Goal: Check status: Check status

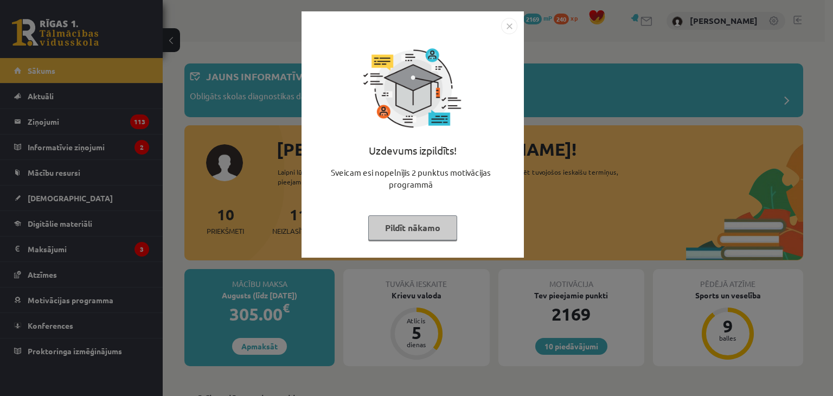
click at [423, 229] on button "Pildīt nākamo" at bounding box center [412, 227] width 89 height 25
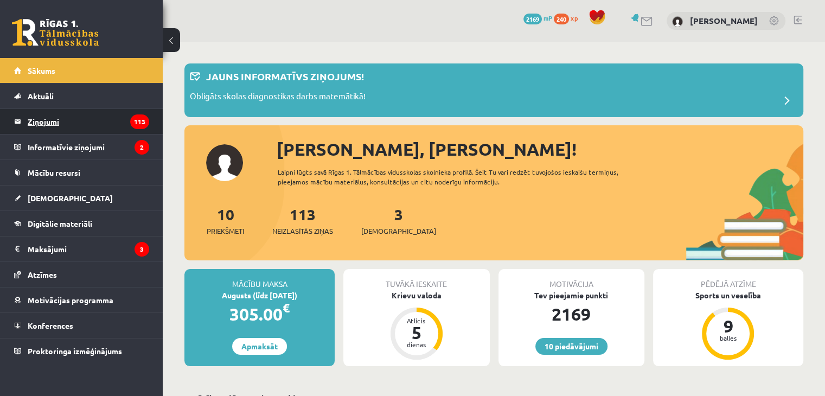
click at [43, 124] on legend "Ziņojumi 113" at bounding box center [88, 121] width 121 height 25
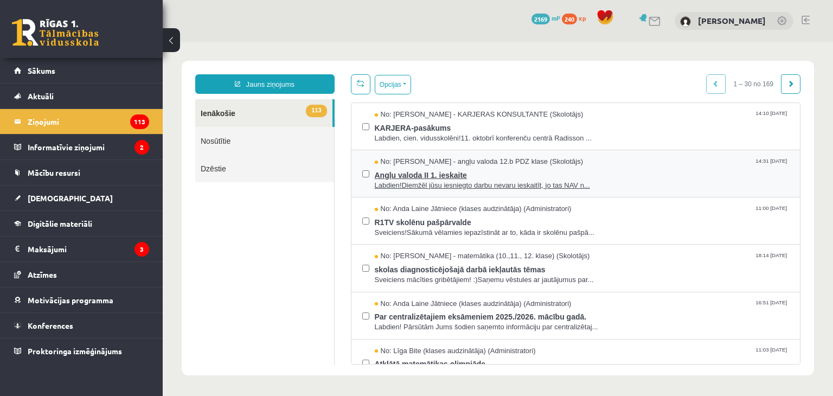
click at [483, 168] on span "Angļu valoda II 1. ieskaite" at bounding box center [582, 174] width 415 height 14
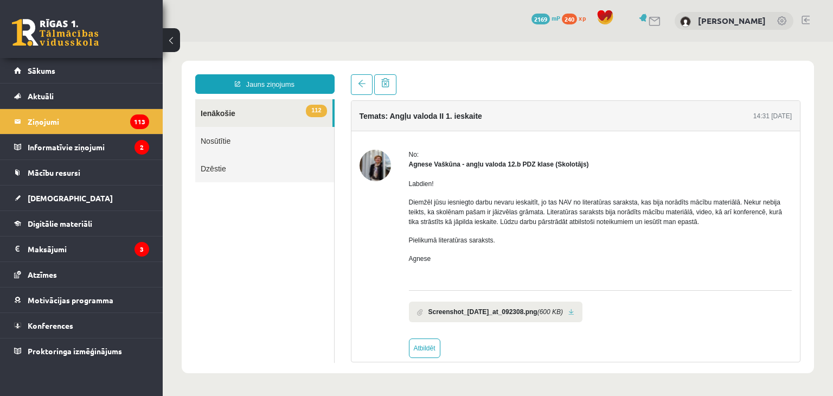
click at [442, 311] on b "Screenshot_[DATE]_at_092308.png" at bounding box center [482, 312] width 109 height 10
click at [574, 312] on link at bounding box center [571, 312] width 6 height 7
click at [54, 198] on span "[DEMOGRAPHIC_DATA]" at bounding box center [70, 198] width 85 height 10
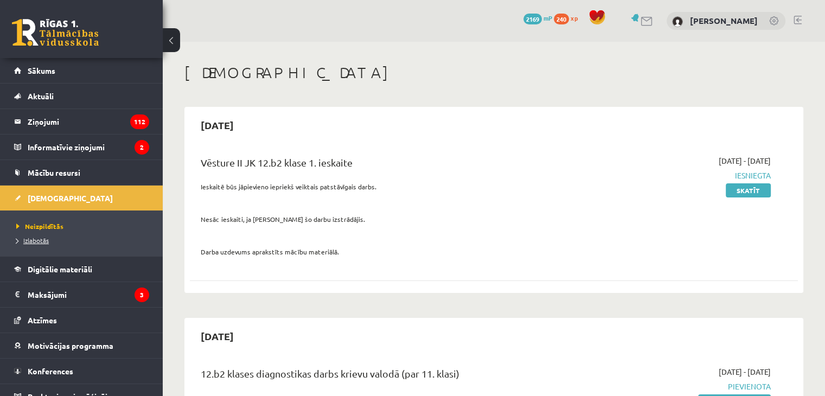
click at [48, 238] on span "Izlabotās" at bounding box center [32, 240] width 33 height 9
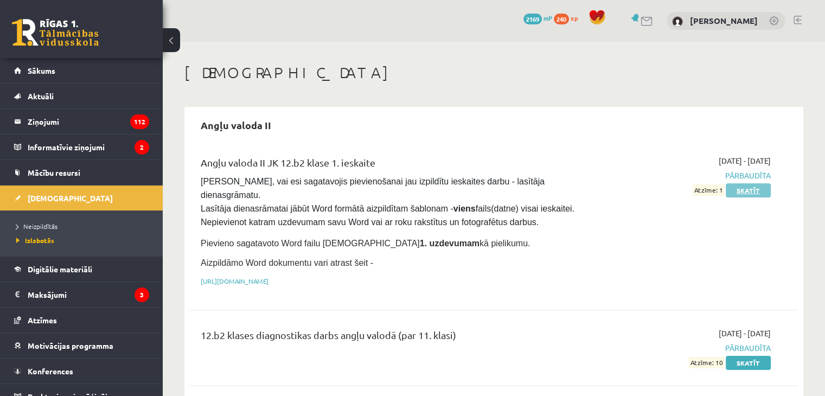
click at [737, 190] on link "Skatīt" at bounding box center [748, 190] width 45 height 14
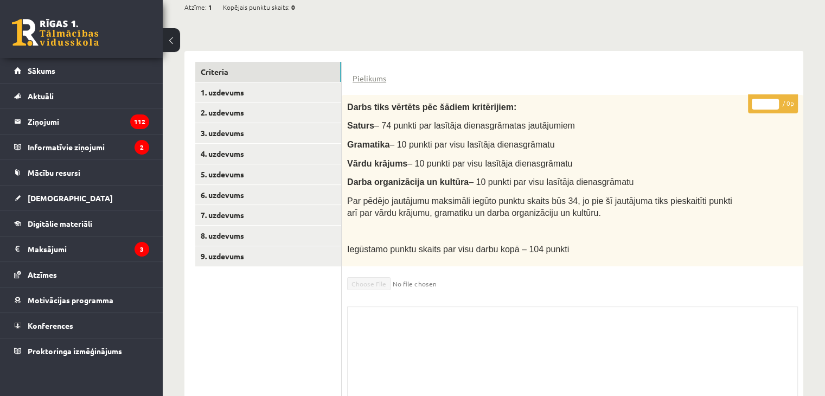
scroll to position [161, 0]
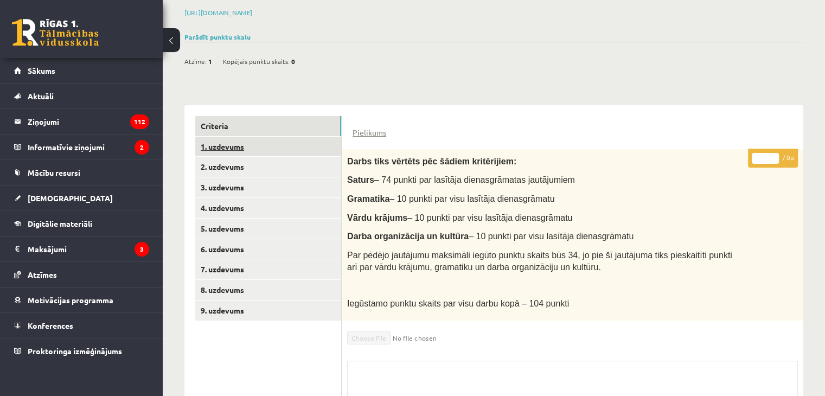
click at [214, 146] on link "1. uzdevums" at bounding box center [268, 147] width 146 height 20
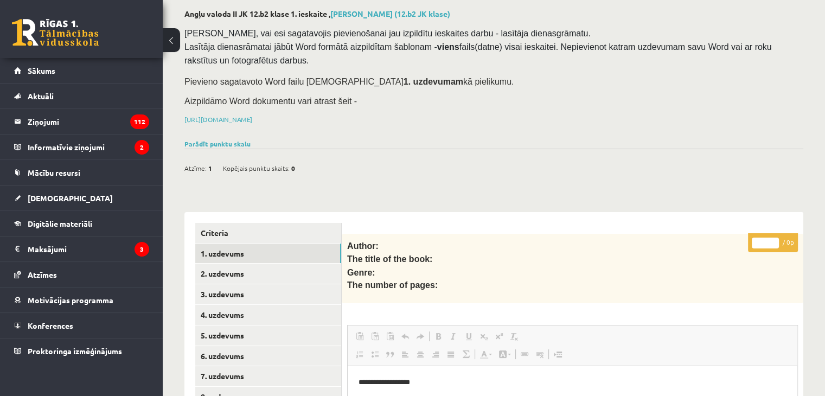
scroll to position [108, 0]
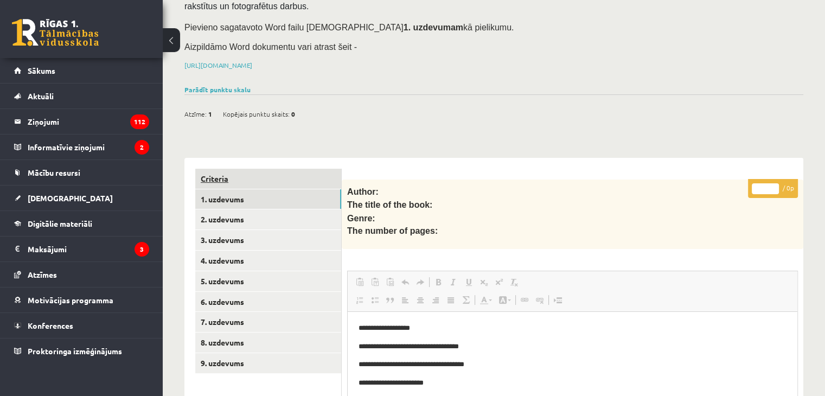
click at [225, 173] on link "Criteria" at bounding box center [268, 179] width 146 height 20
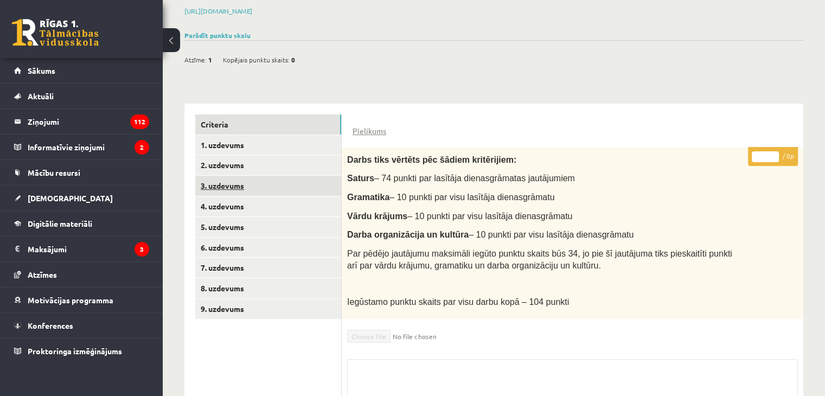
scroll to position [217, 0]
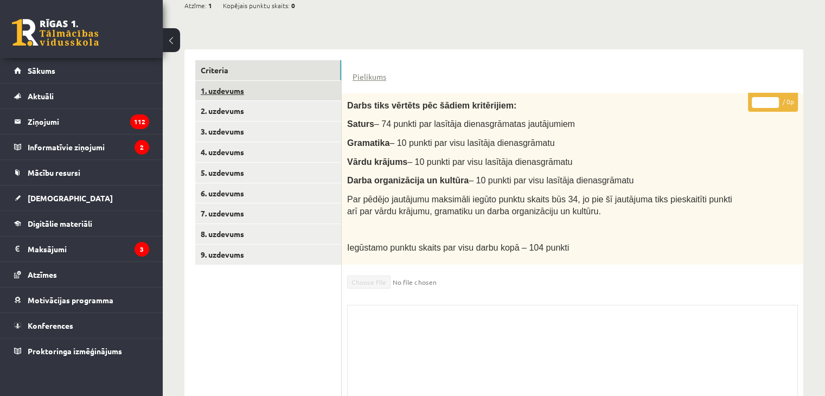
click at [220, 88] on link "1. uzdevums" at bounding box center [268, 91] width 146 height 20
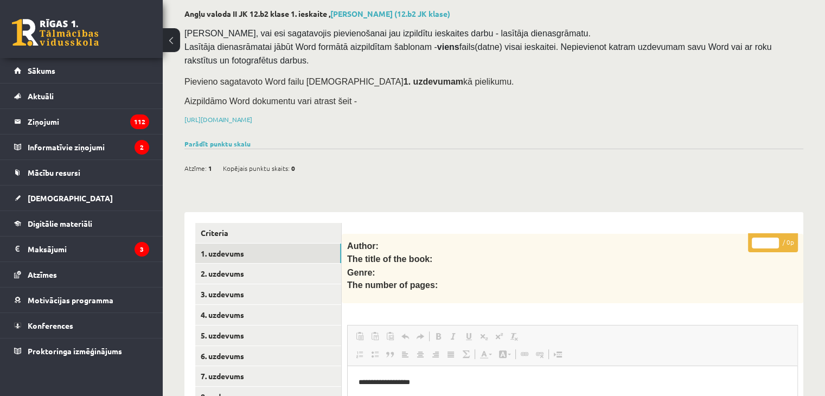
scroll to position [0, 0]
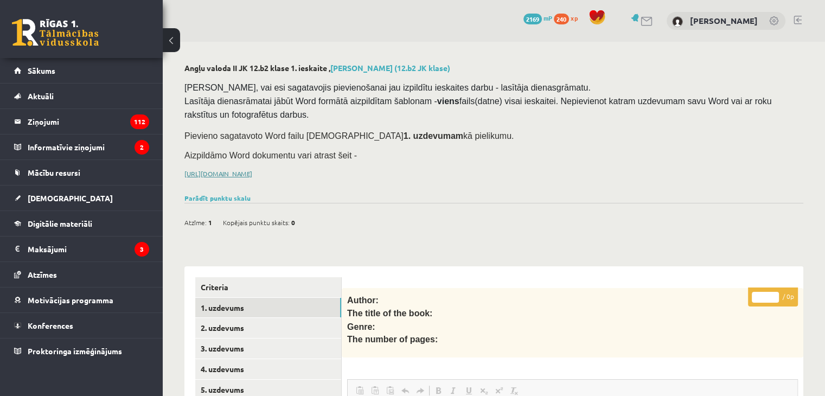
click at [252, 170] on link "[URL][DOMAIN_NAME]" at bounding box center [218, 173] width 68 height 9
click at [63, 171] on span "Mācību resursi" at bounding box center [54, 173] width 53 height 10
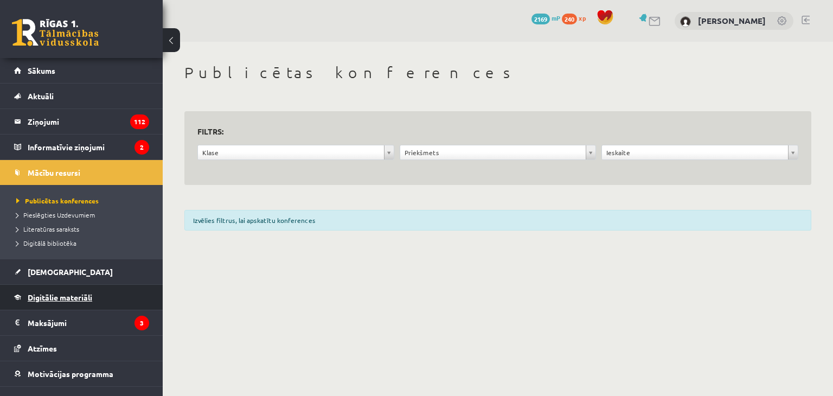
click at [47, 287] on link "Digitālie materiāli" at bounding box center [81, 297] width 135 height 25
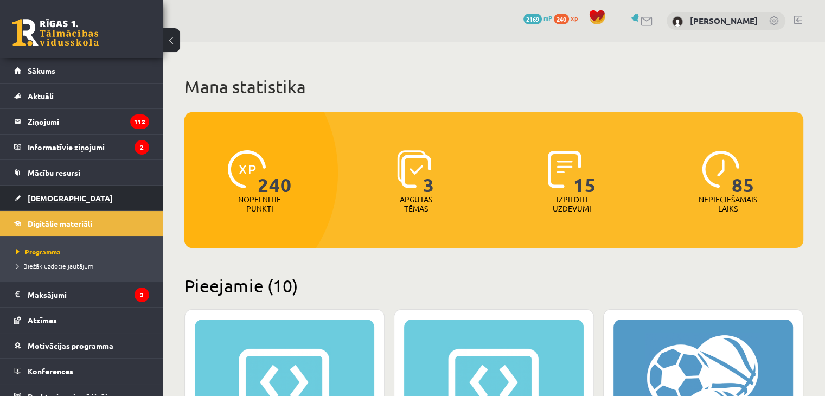
click at [46, 195] on span "[DEMOGRAPHIC_DATA]" at bounding box center [70, 198] width 85 height 10
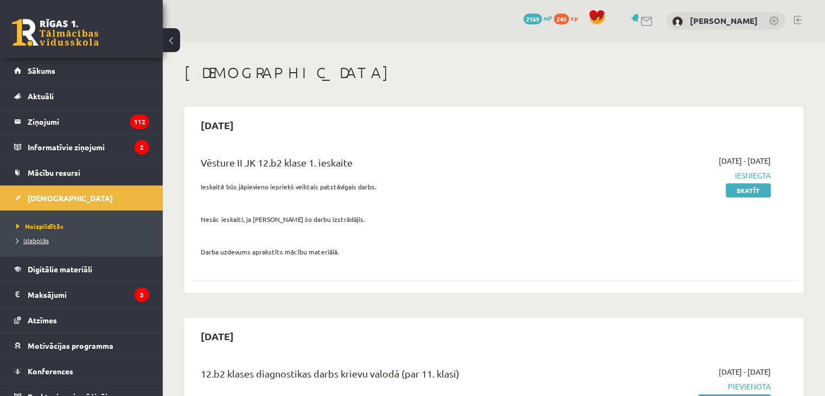
click at [39, 237] on span "Izlabotās" at bounding box center [32, 240] width 33 height 9
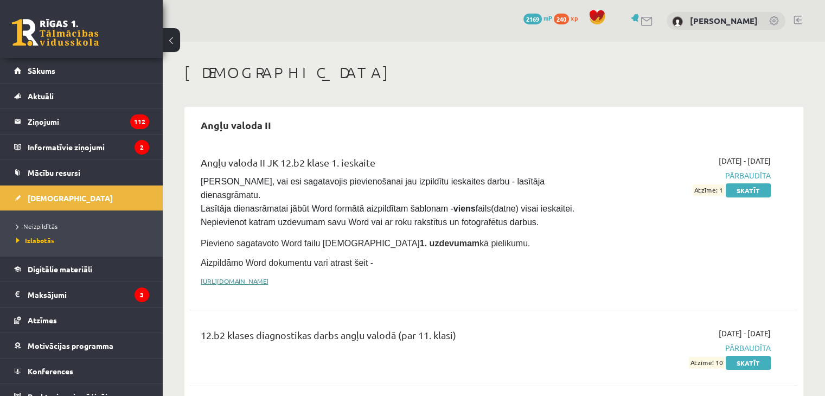
click at [268, 277] on link "[URL][DOMAIN_NAME]" at bounding box center [235, 281] width 68 height 9
